Goal: Task Accomplishment & Management: Use online tool/utility

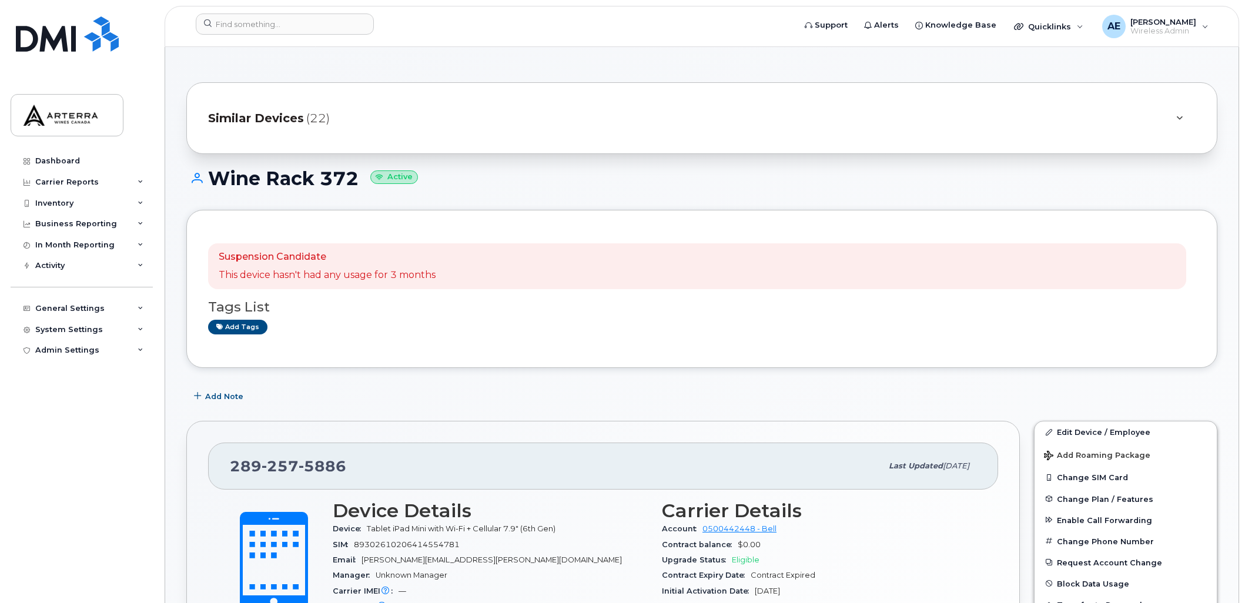
scroll to position [93, 0]
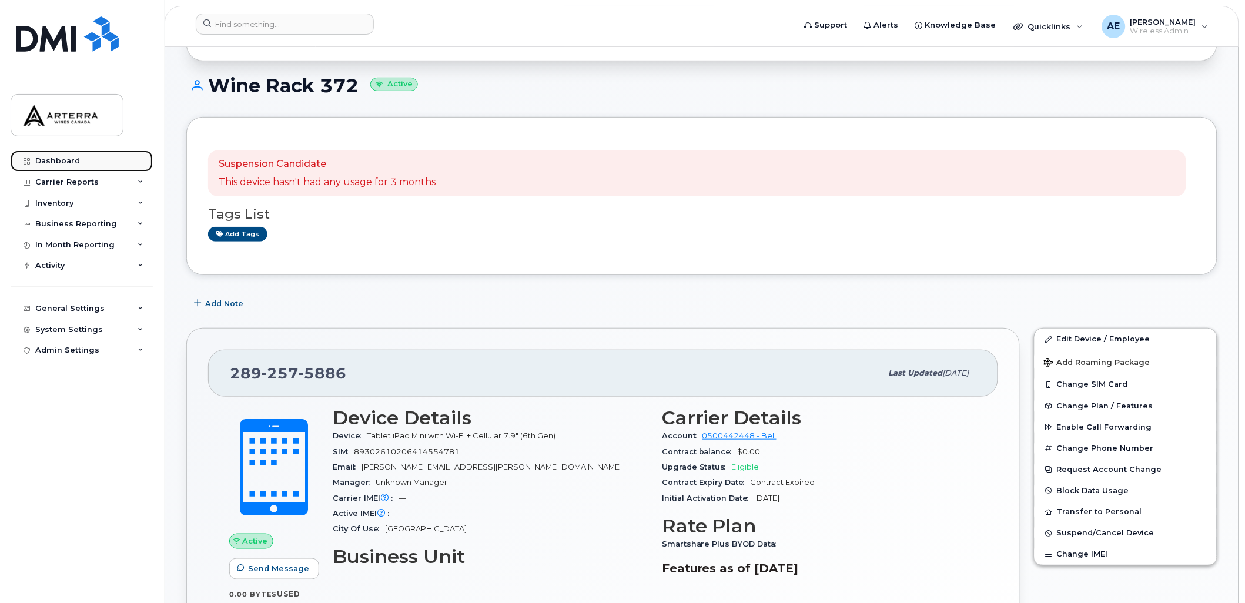
click at [65, 160] on div "Dashboard" at bounding box center [57, 160] width 45 height 9
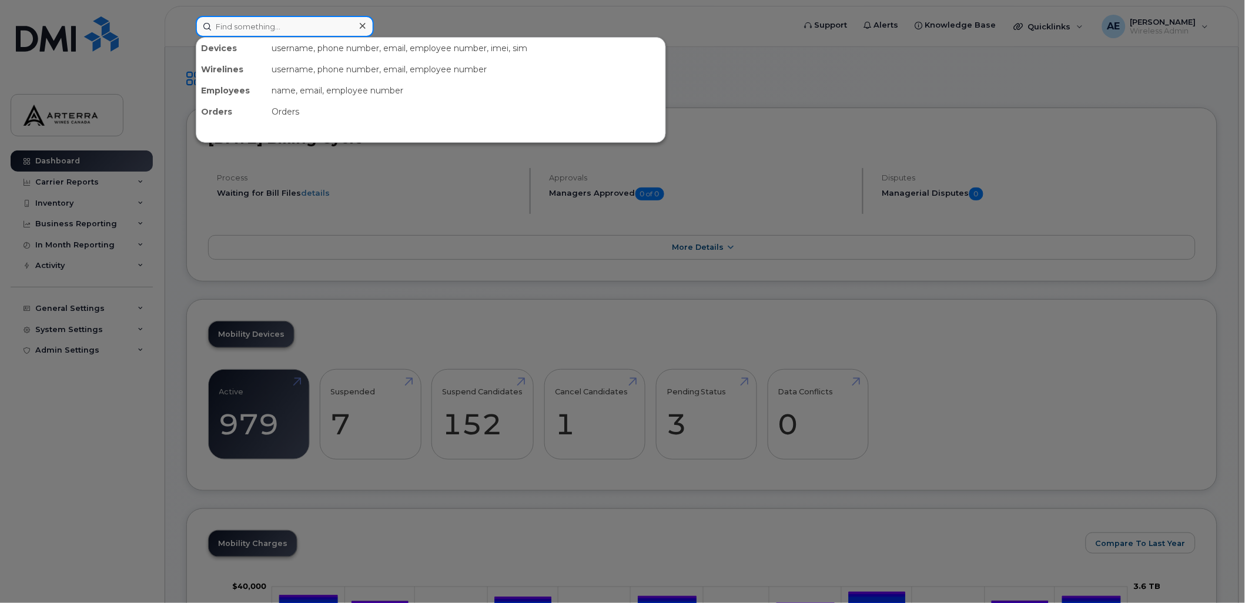
paste input "9053024589"
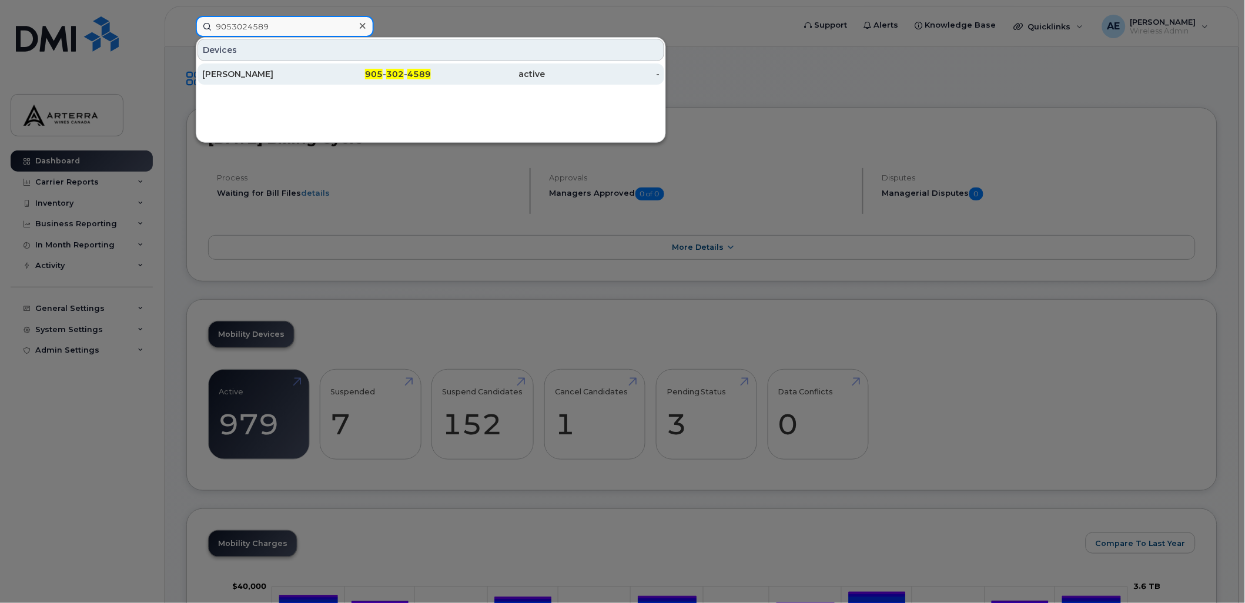
type input "9053024589"
click at [218, 71] on div "Peter Anthony Fazari" at bounding box center [259, 74] width 115 height 12
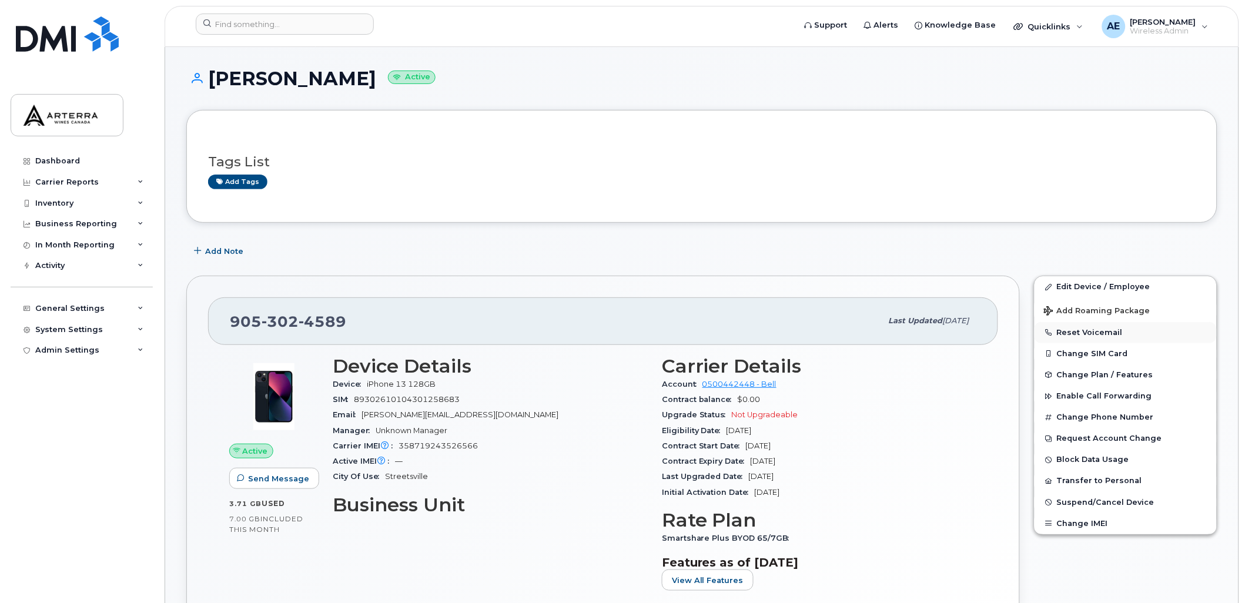
click at [1096, 330] on button "Reset Voicemail" at bounding box center [1125, 332] width 182 height 21
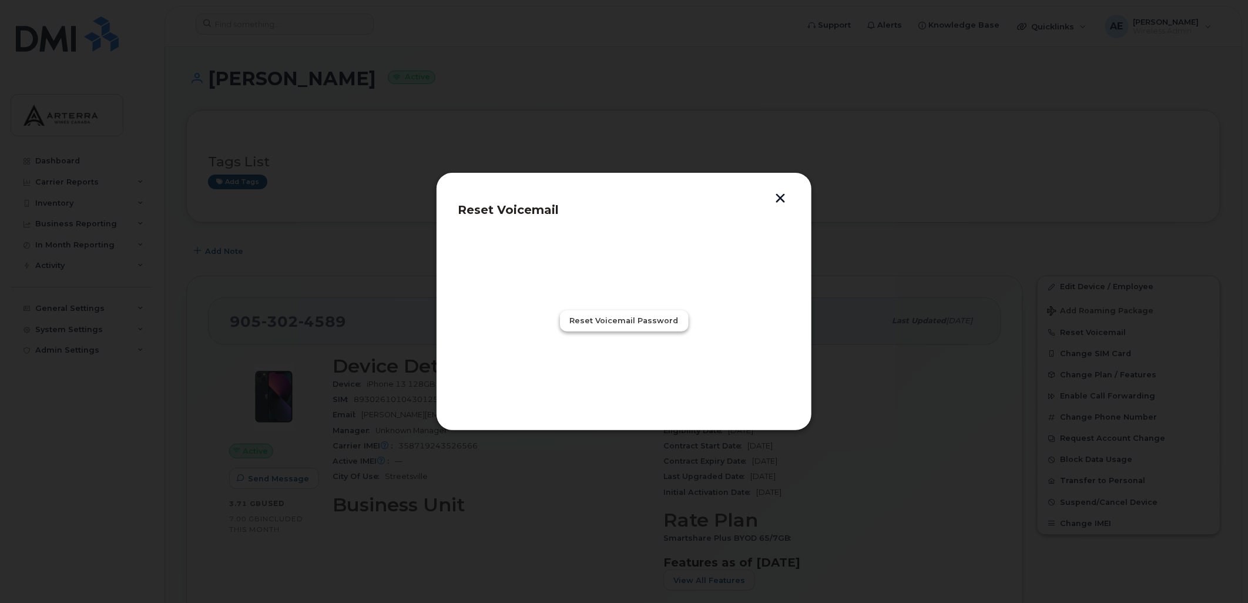
click at [605, 318] on span "Reset Voicemail Password" at bounding box center [624, 320] width 109 height 11
click at [623, 368] on span "Close" at bounding box center [624, 372] width 24 height 11
